Goal: Answer question/provide support

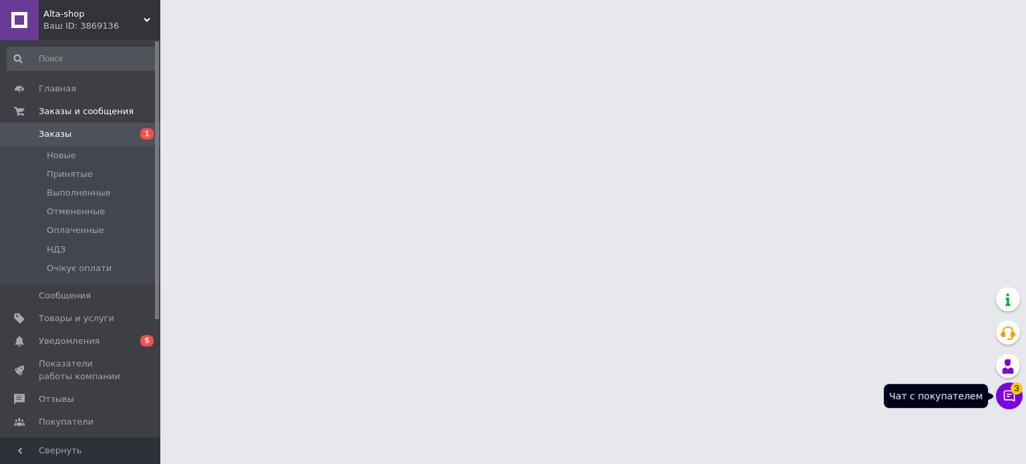
click at [1013, 395] on span "3" at bounding box center [1017, 389] width 12 height 12
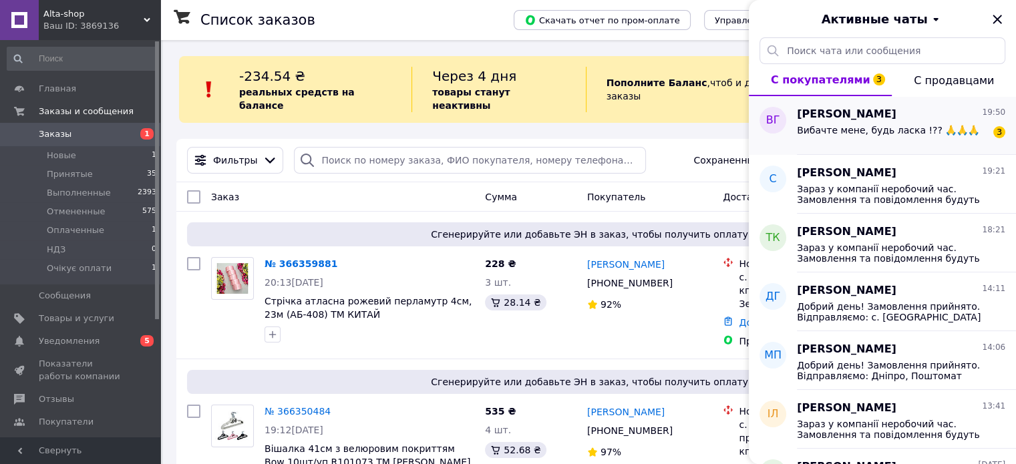
click at [935, 132] on span "Вибачте мене, будь ласка !?? 🙏🙏🙏" at bounding box center [888, 130] width 182 height 11
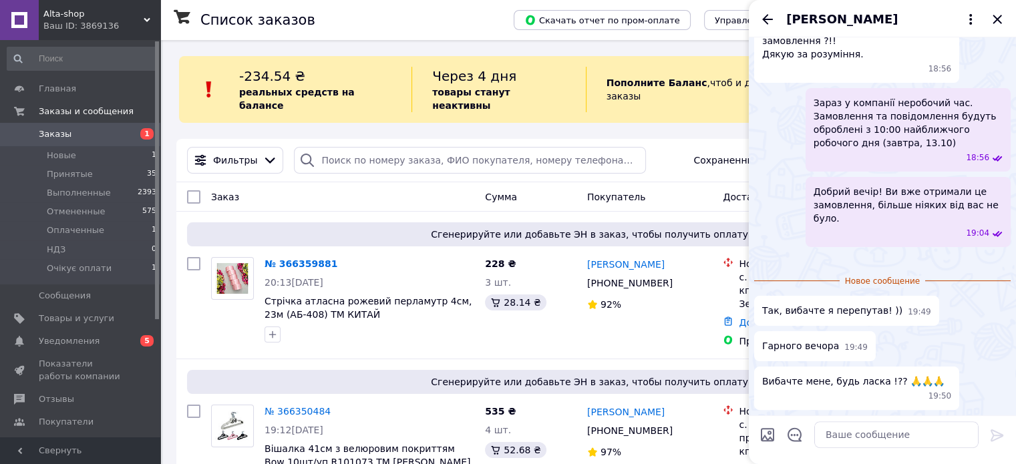
scroll to position [436, 0]
click at [852, 435] on textarea at bounding box center [896, 435] width 164 height 27
type textarea "Ы"
type textarea "І вам гарного вечора!)"
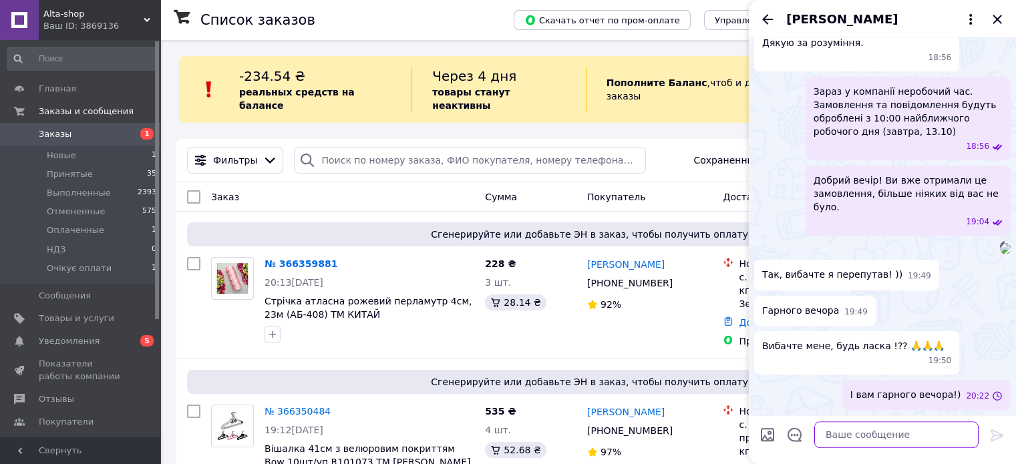
scroll to position [446, 0]
click at [773, 20] on icon "Назад" at bounding box center [768, 19] width 16 height 16
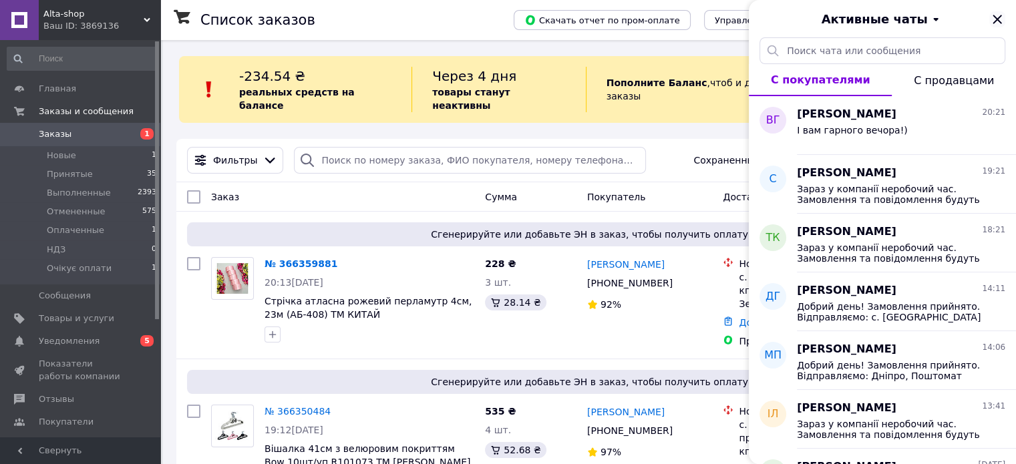
click at [1001, 16] on icon "Закрыть" at bounding box center [997, 19] width 16 height 16
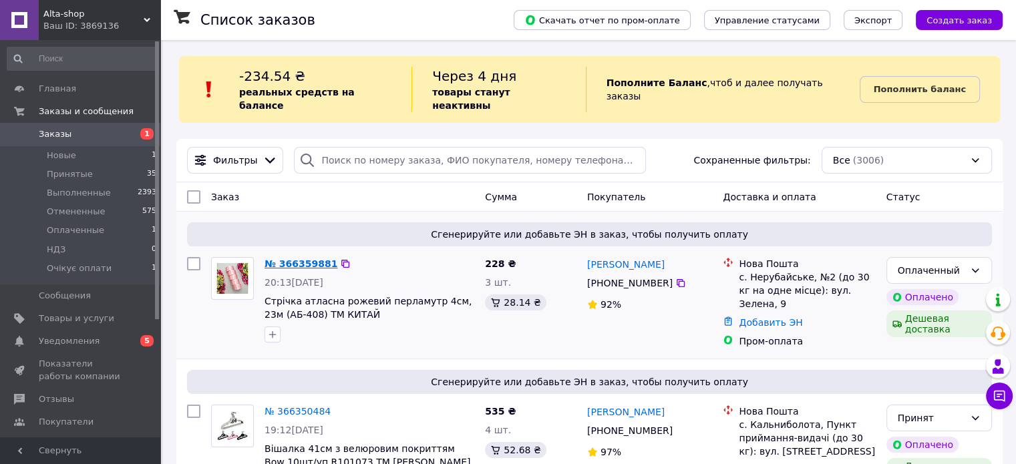
click at [295, 259] on link "№ 366359881" at bounding box center [301, 264] width 73 height 11
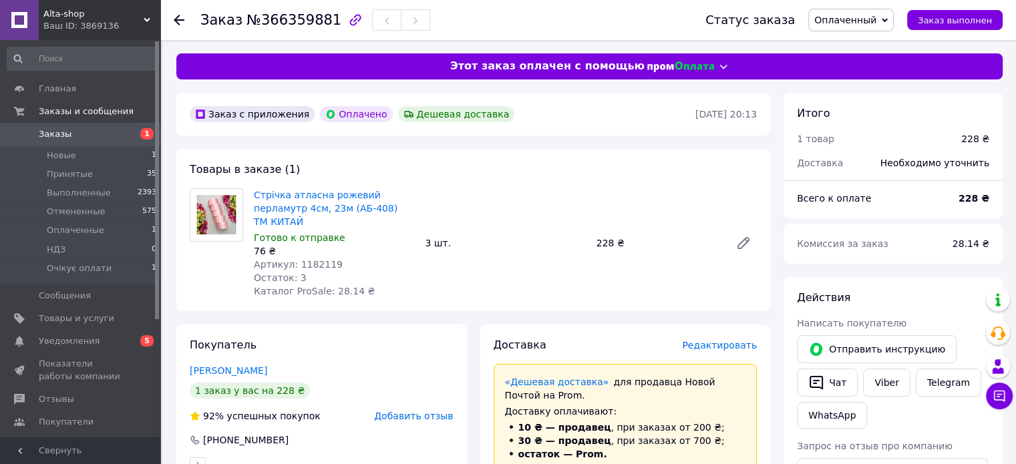
click at [314, 259] on span "Артикул: 1182119" at bounding box center [298, 264] width 89 height 11
copy span "1182119"
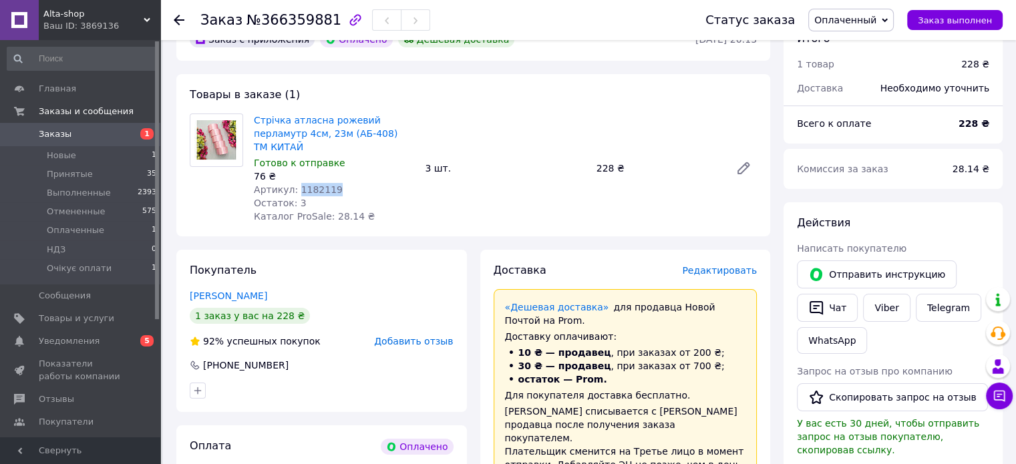
scroll to position [334, 0]
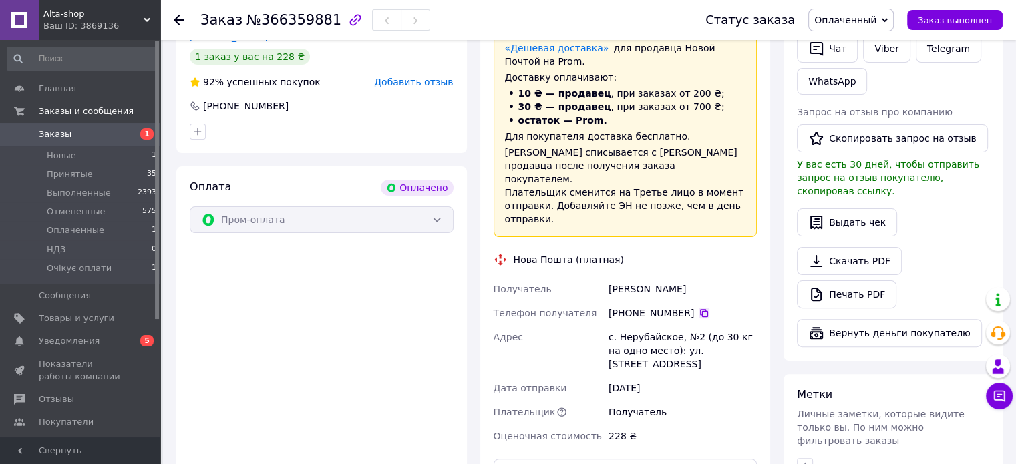
click at [700, 309] on icon at bounding box center [704, 313] width 8 height 8
drag, startPoint x: 673, startPoint y: 261, endPoint x: 608, endPoint y: 263, distance: 65.5
click at [608, 277] on div "[PERSON_NAME]" at bounding box center [683, 289] width 154 height 24
copy div "[PERSON_NAME]"
